Goal: Task Accomplishment & Management: Use online tool/utility

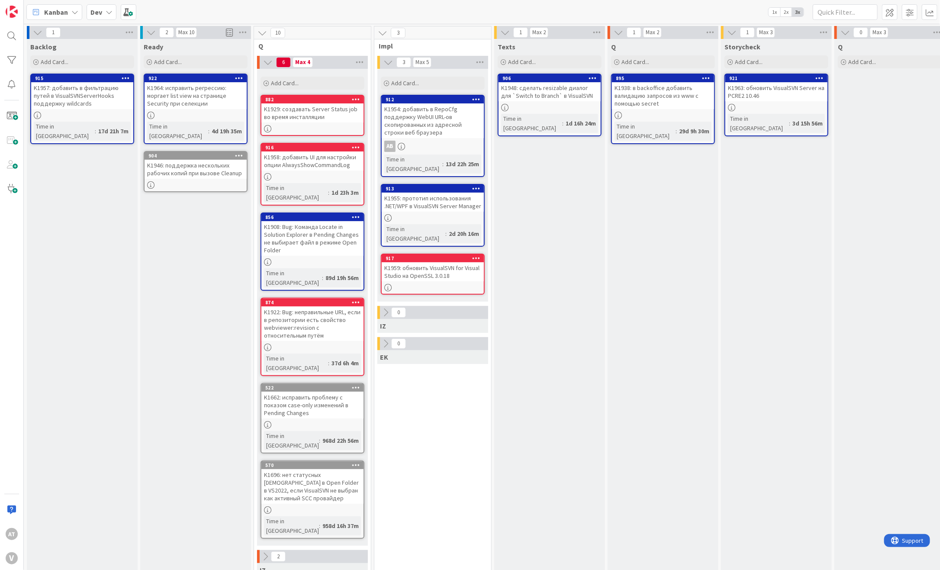
scroll to position [0, 164]
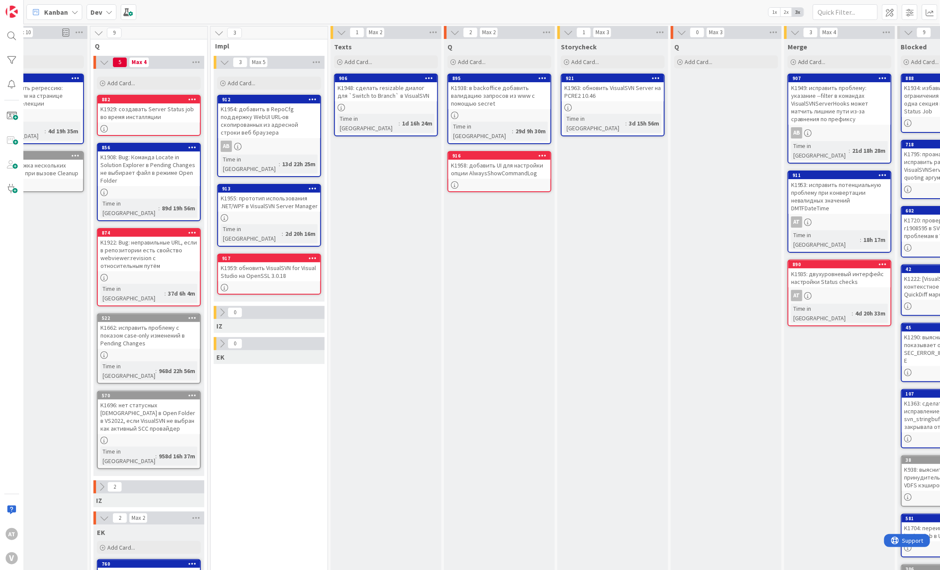
click at [484, 167] on div "K1958: добавить UI для настройки опции AlwaysShowCommandLog" at bounding box center [499, 169] width 102 height 19
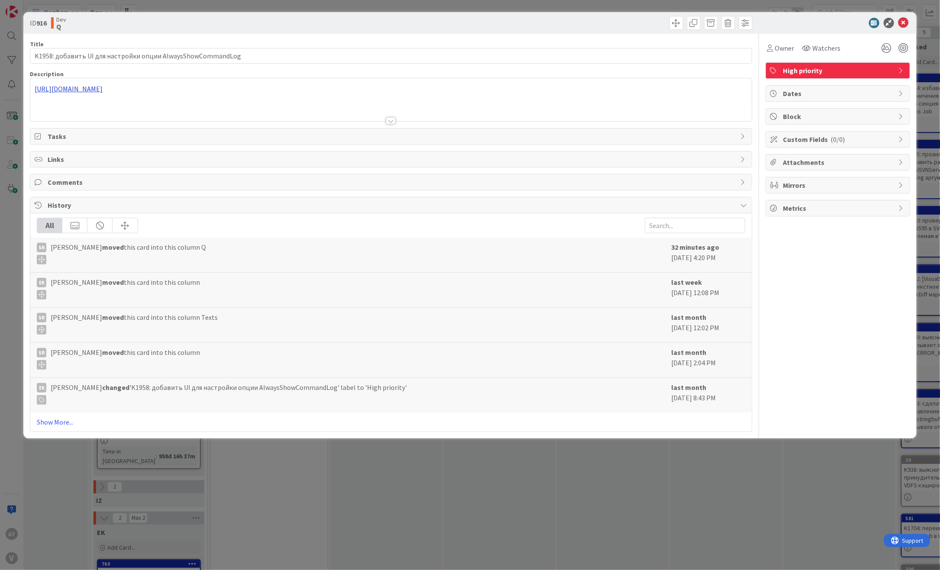
click at [251, 90] on div "[URL][DOMAIN_NAME]" at bounding box center [390, 99] width 721 height 43
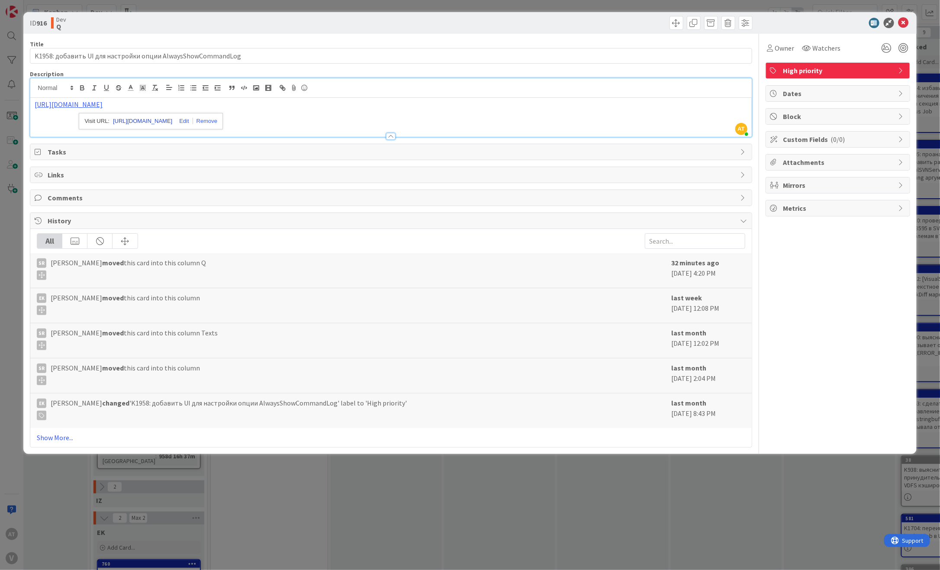
click at [153, 124] on link "[URL][DOMAIN_NAME]" at bounding box center [142, 121] width 59 height 11
click at [356, 6] on div "ID 916 Dev Q Title 59 / 128 K1958: добавить UI для настройки опции AlwaysShowCo…" at bounding box center [470, 285] width 940 height 570
